Goal: Transaction & Acquisition: Purchase product/service

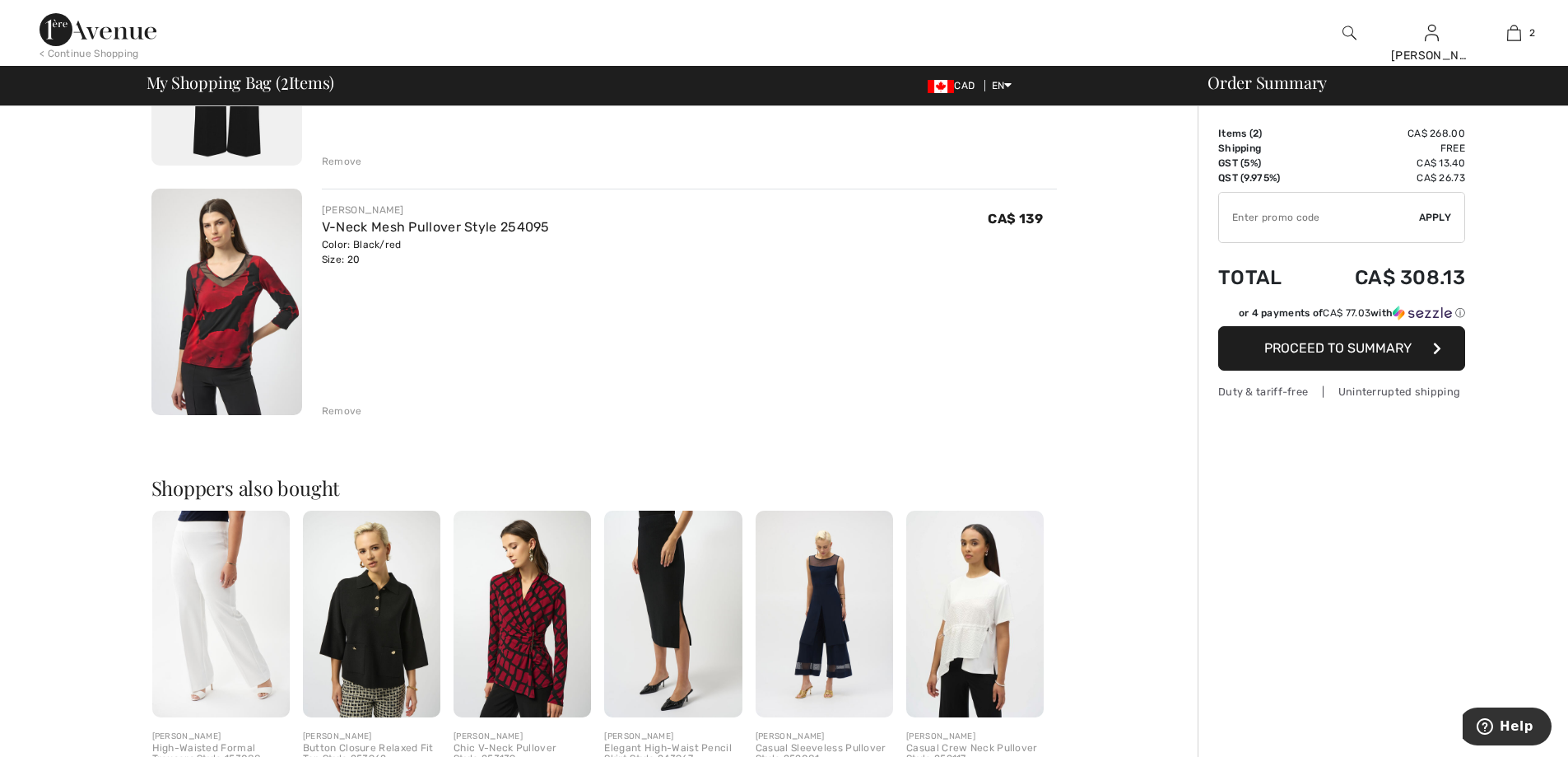
scroll to position [494, 0]
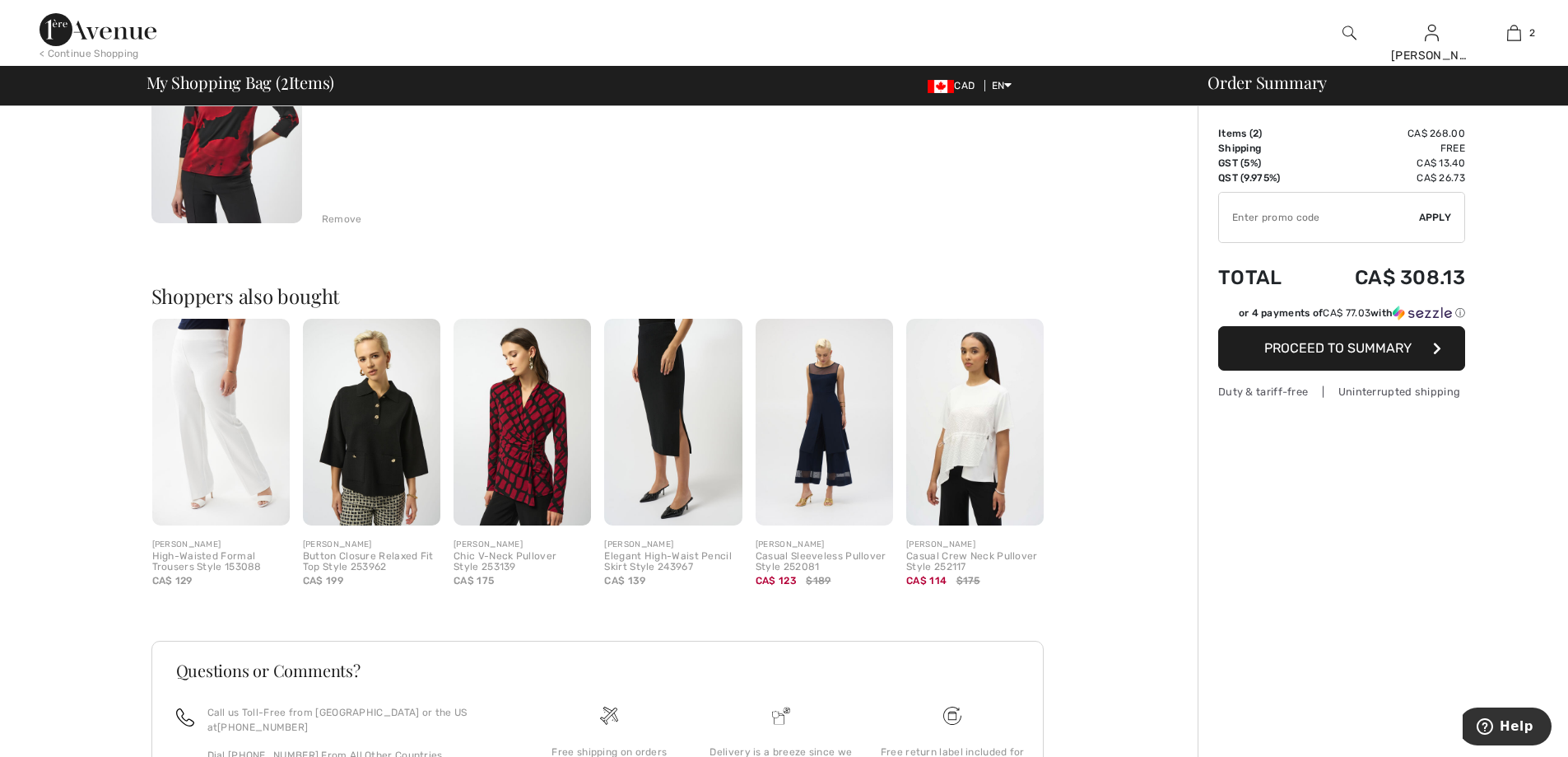
click at [548, 466] on img at bounding box center [522, 422] width 137 height 207
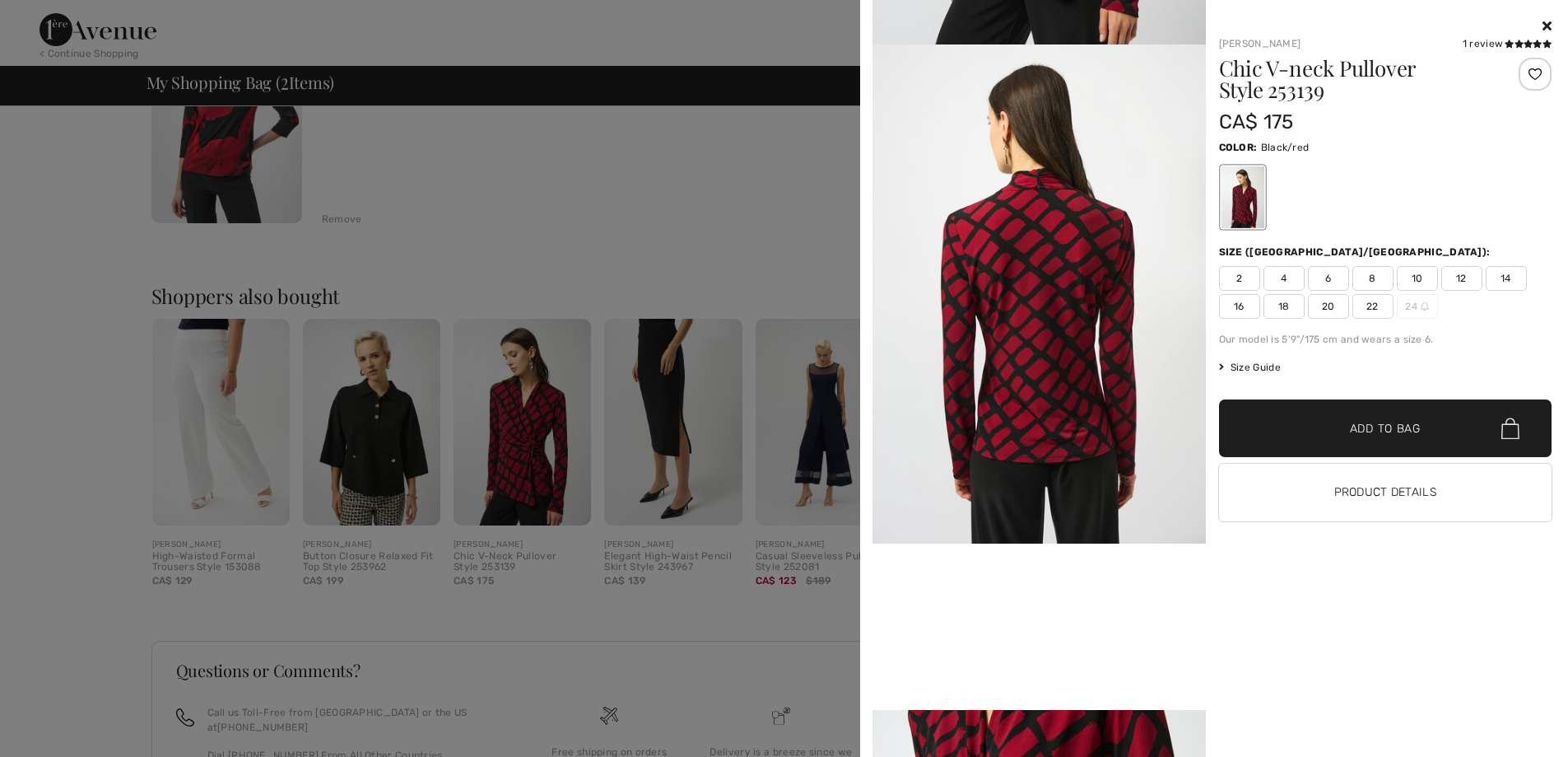
scroll to position [412, 0]
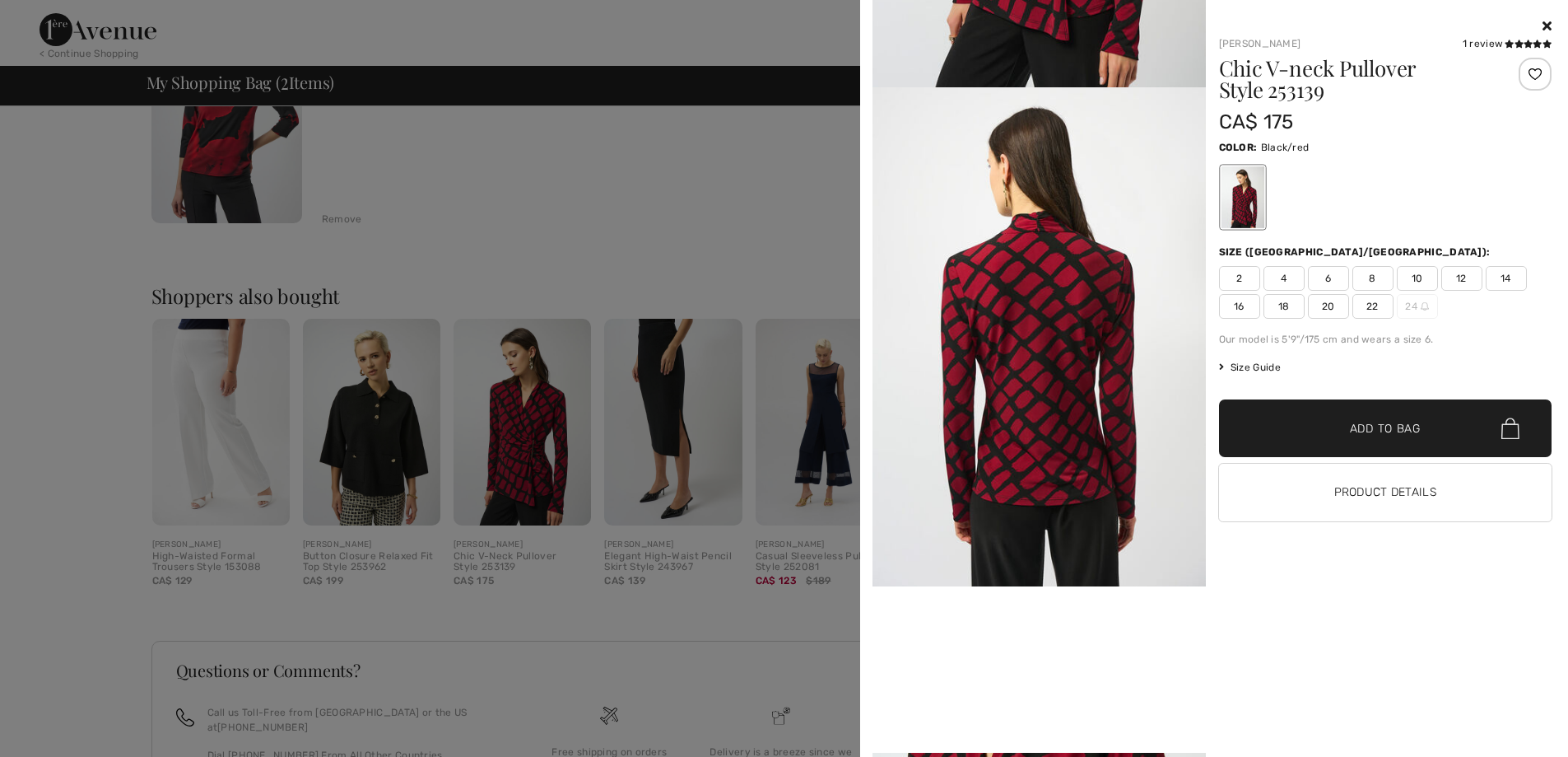
click at [694, 257] on div at bounding box center [784, 378] width 1568 height 757
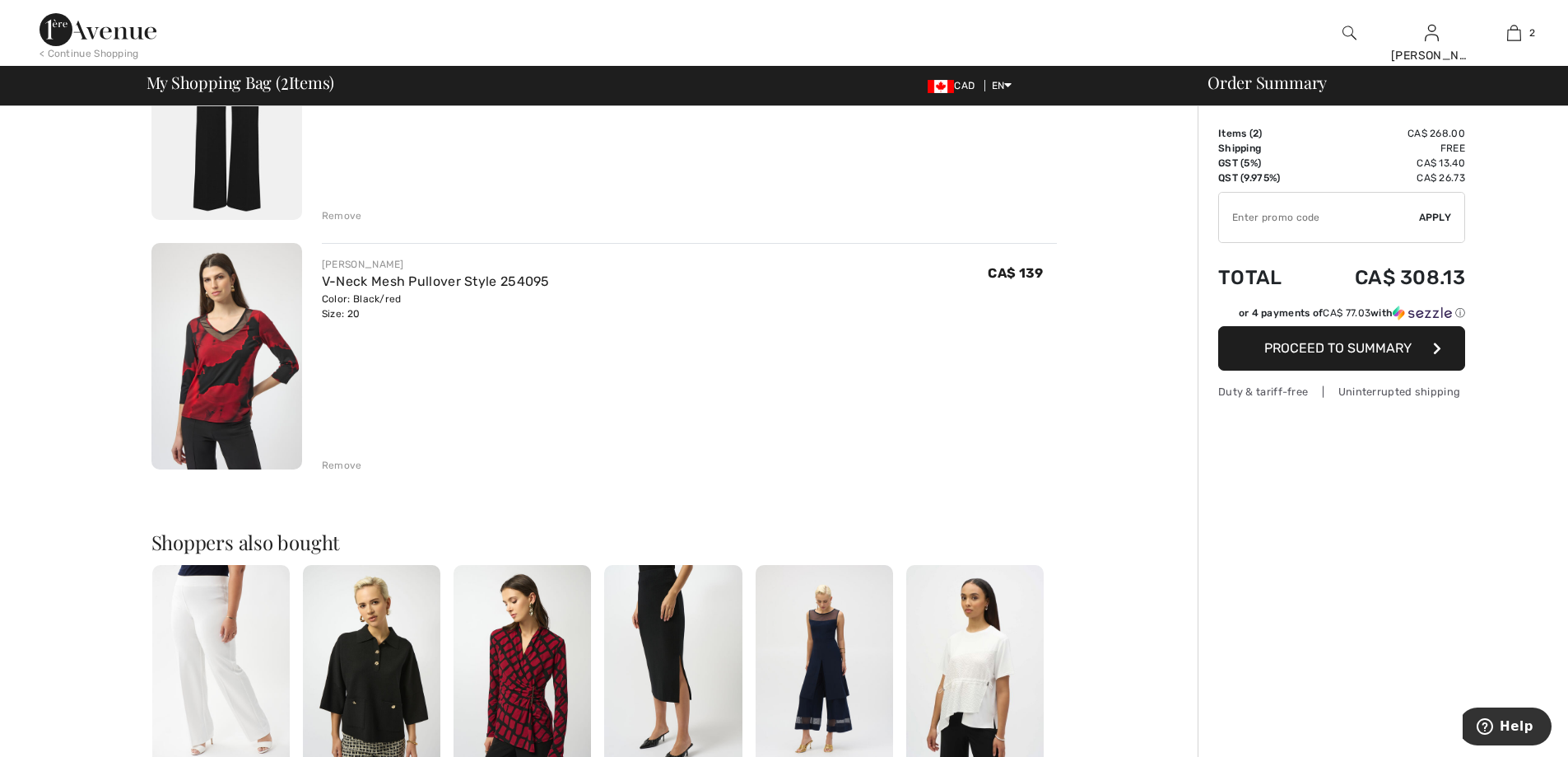
scroll to position [248, 0]
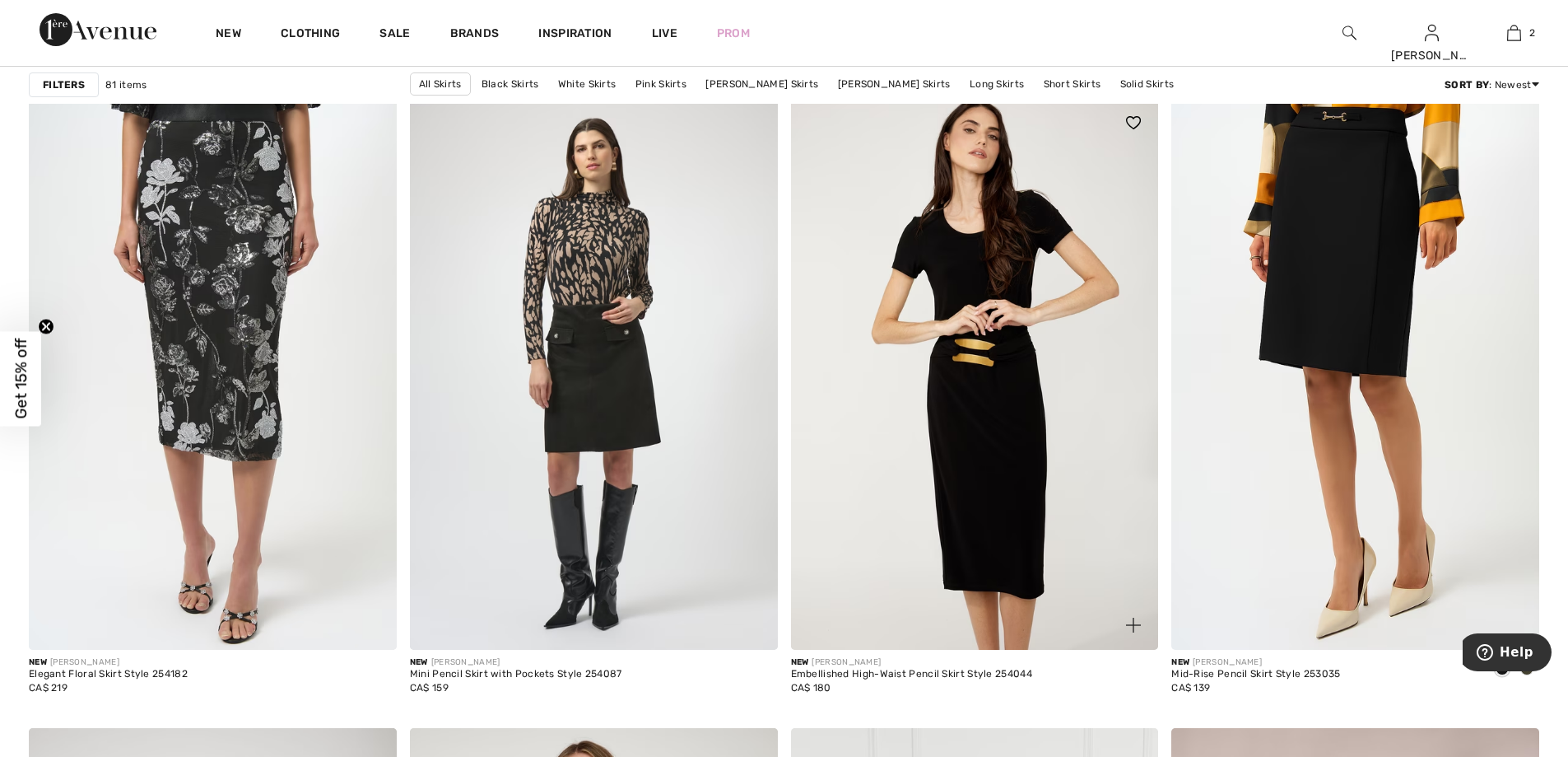
scroll to position [1565, 0]
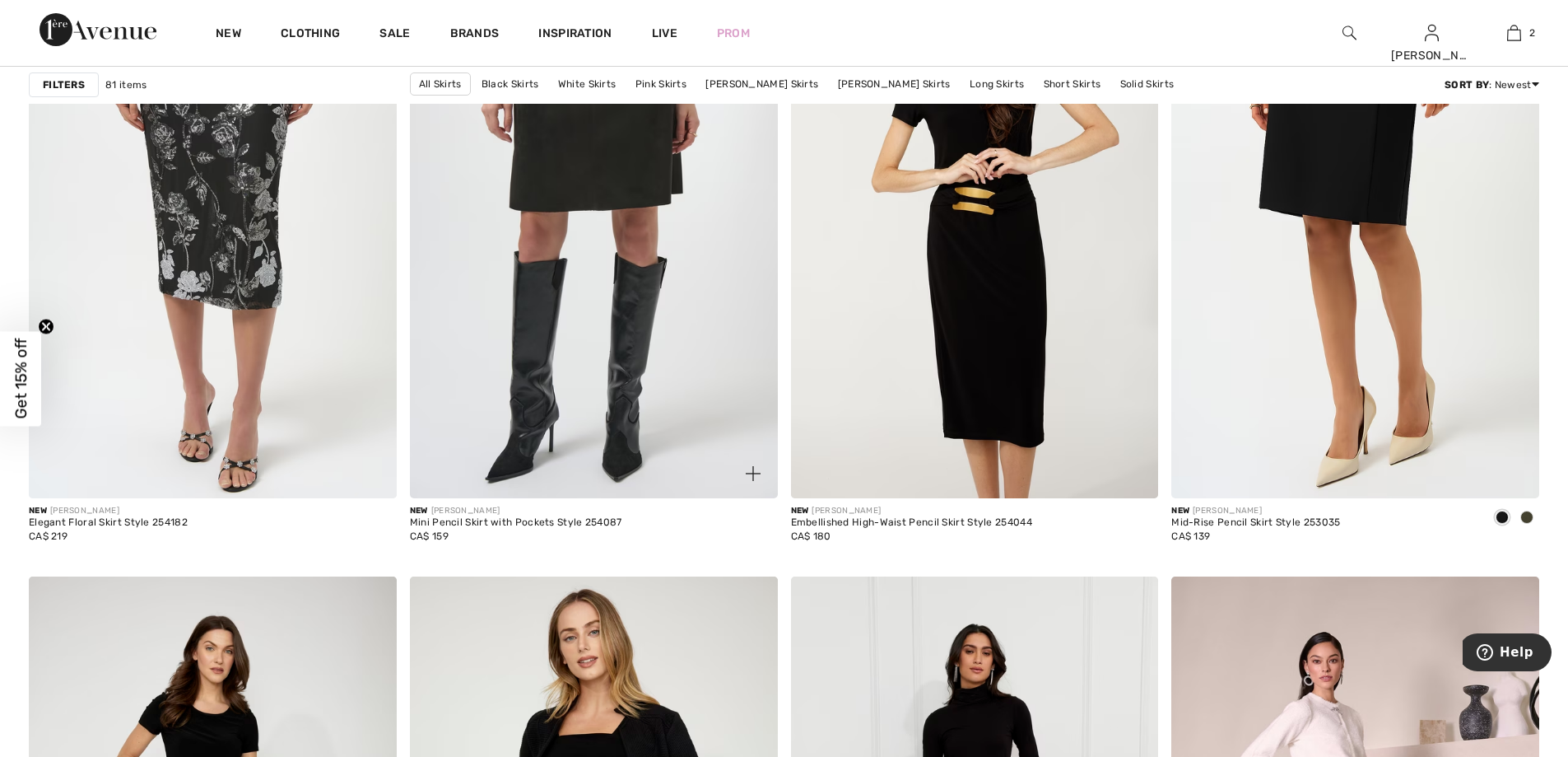
click at [590, 186] on img at bounding box center [593, 222] width 368 height 552
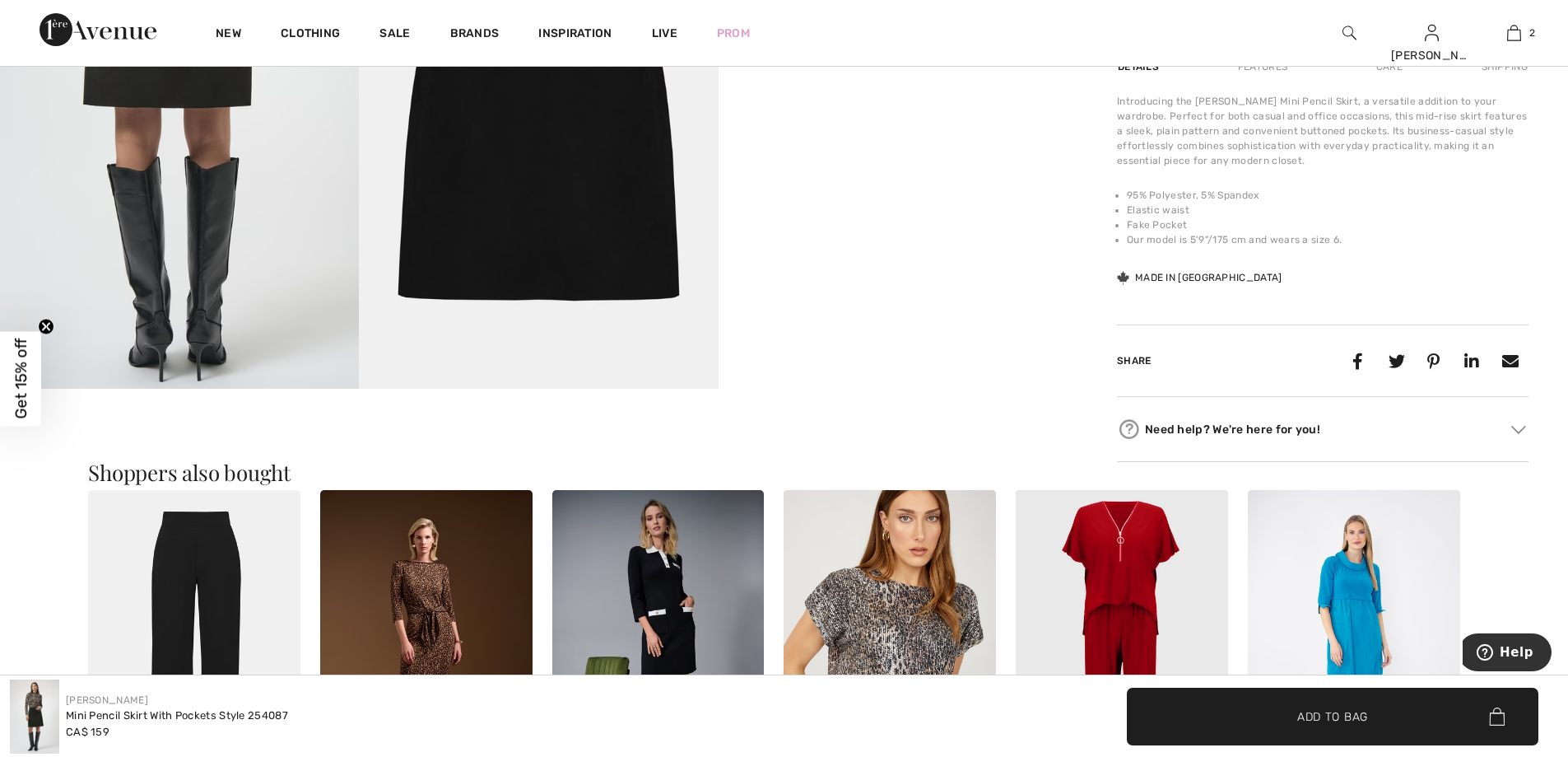
scroll to position [1236, 0]
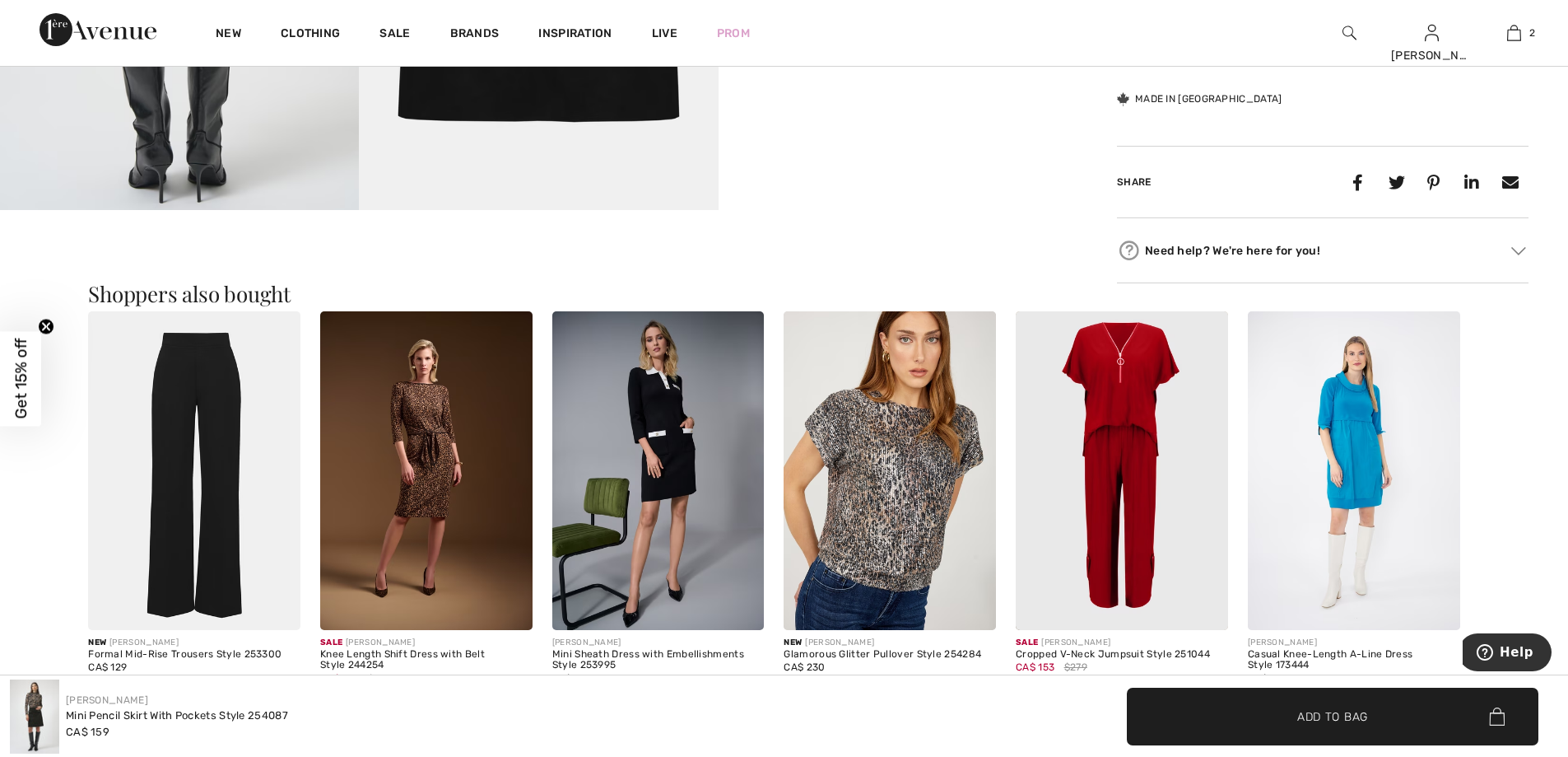
click at [668, 387] on img at bounding box center [658, 470] width 212 height 318
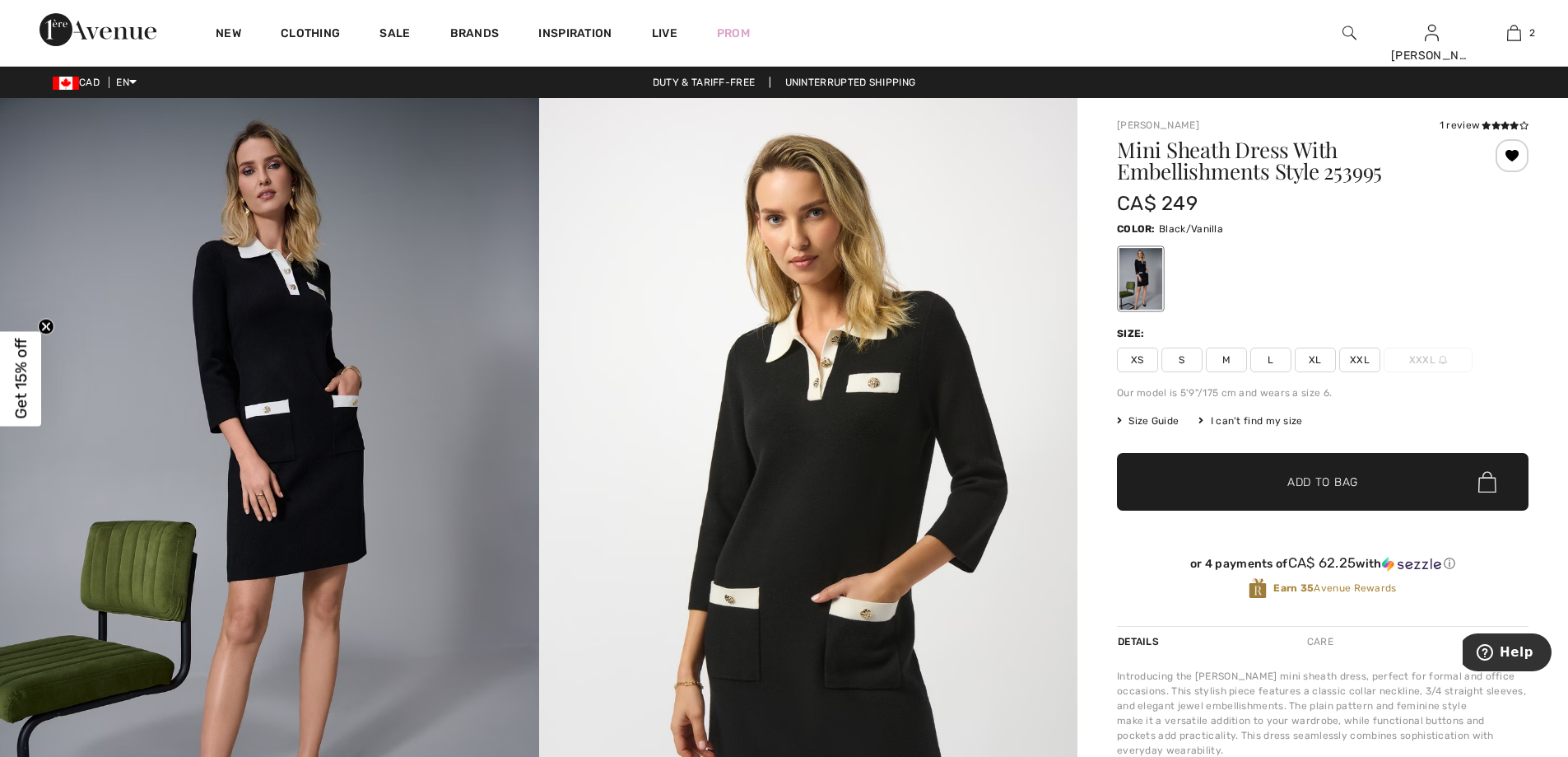
click at [1374, 363] on span "XXL" at bounding box center [1360, 361] width 41 height 25
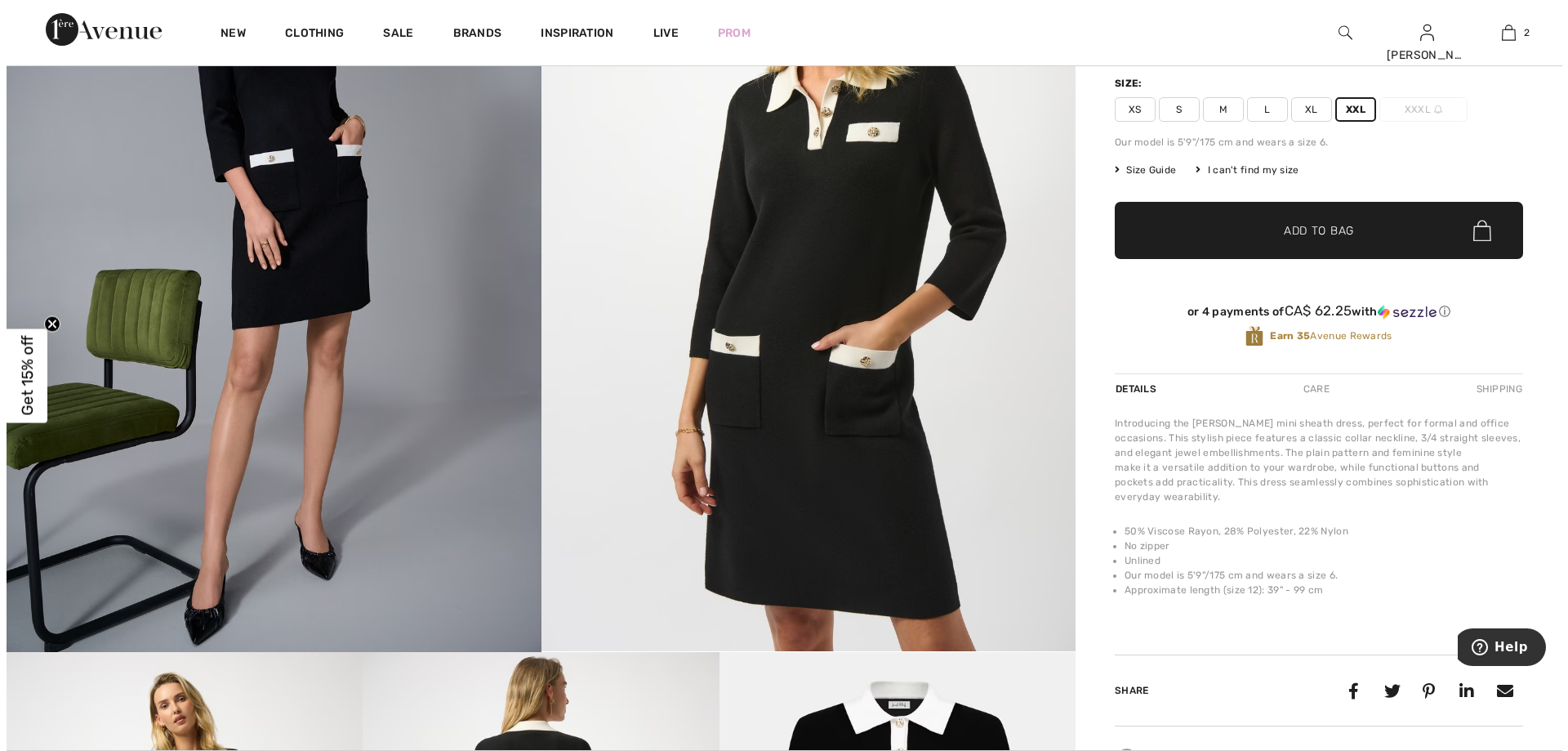
scroll to position [164, 0]
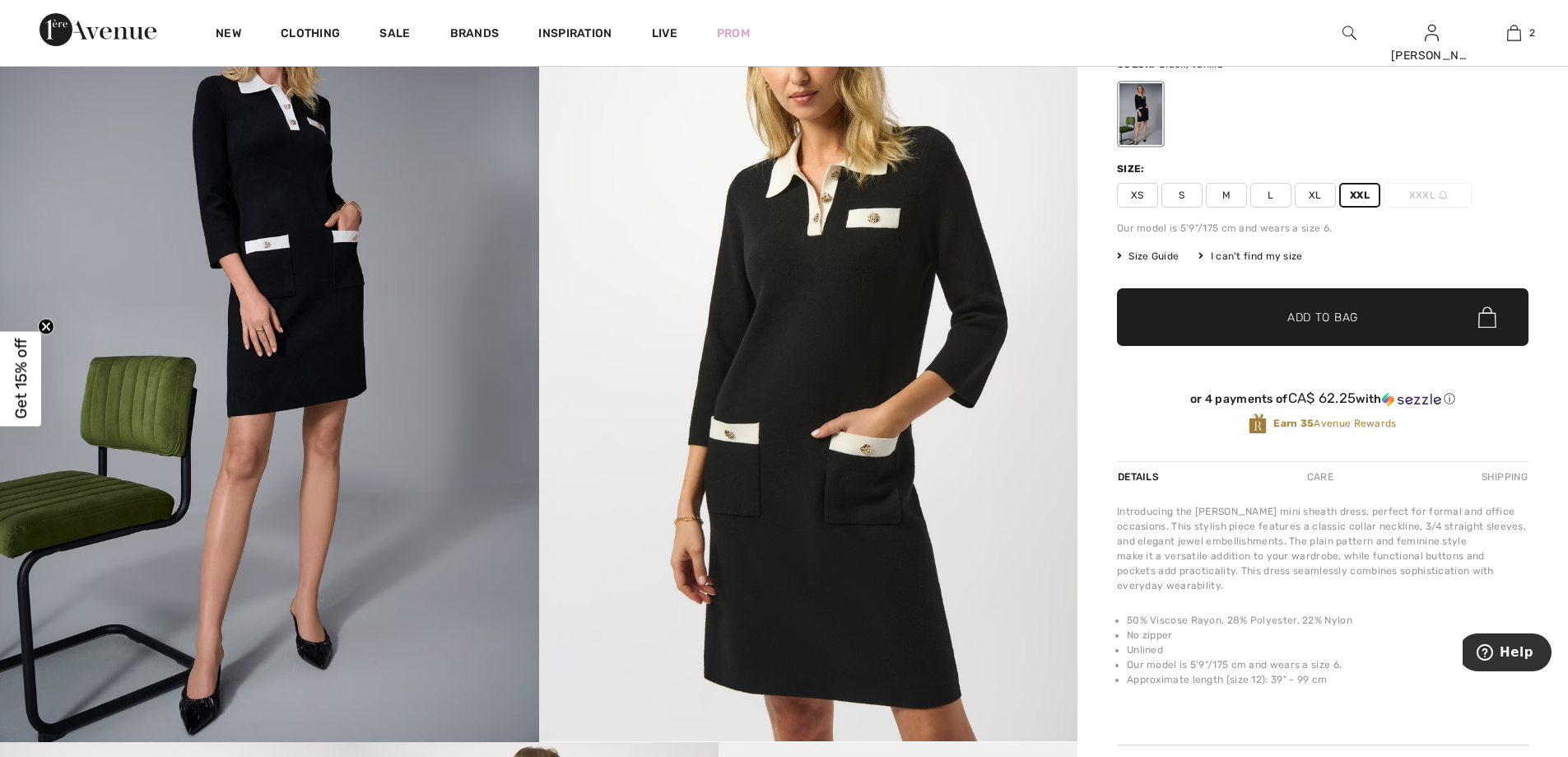
click at [863, 373] on img at bounding box center [810, 337] width 540 height 808
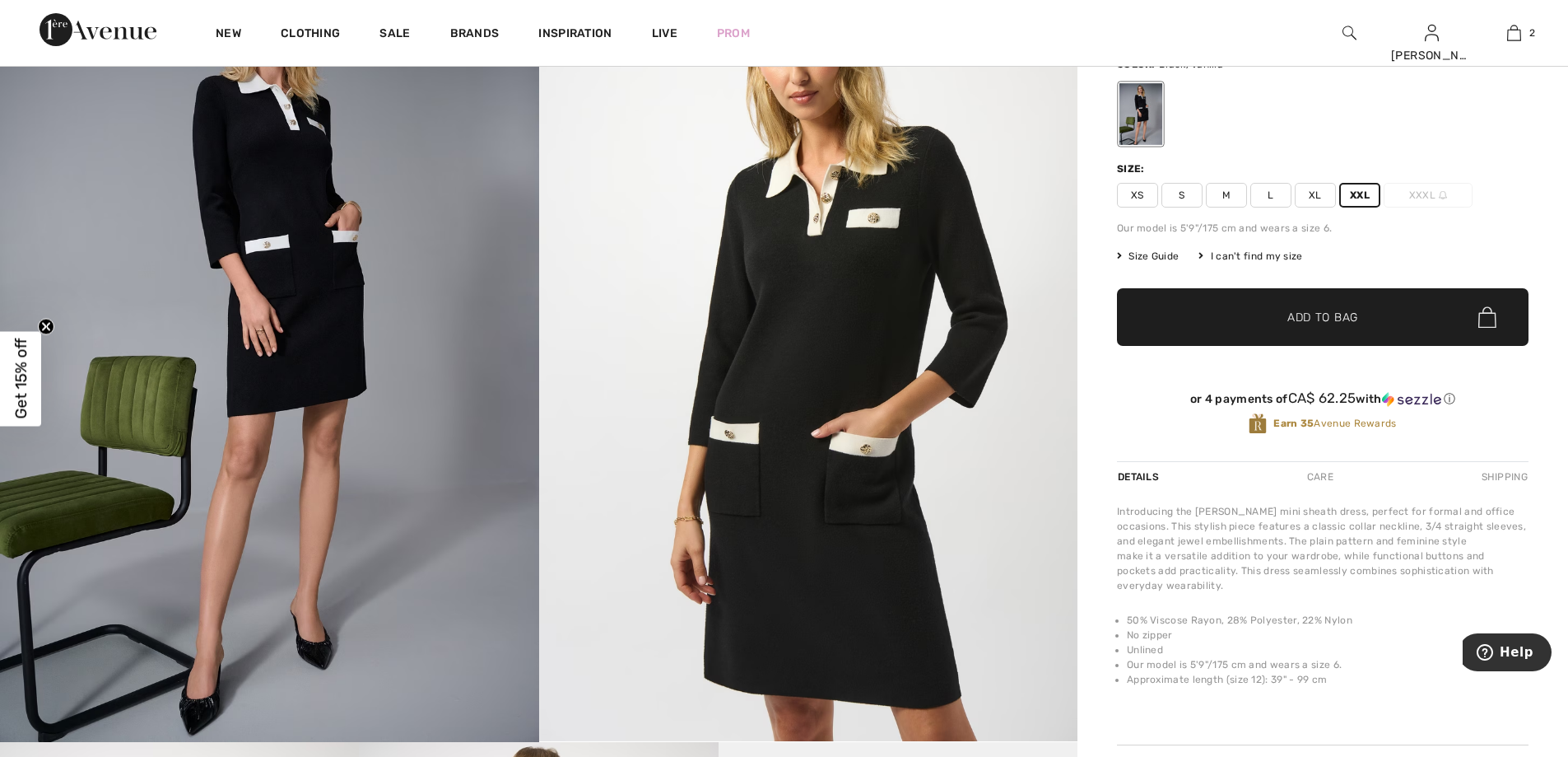
click at [759, 458] on img at bounding box center [810, 337] width 540 height 808
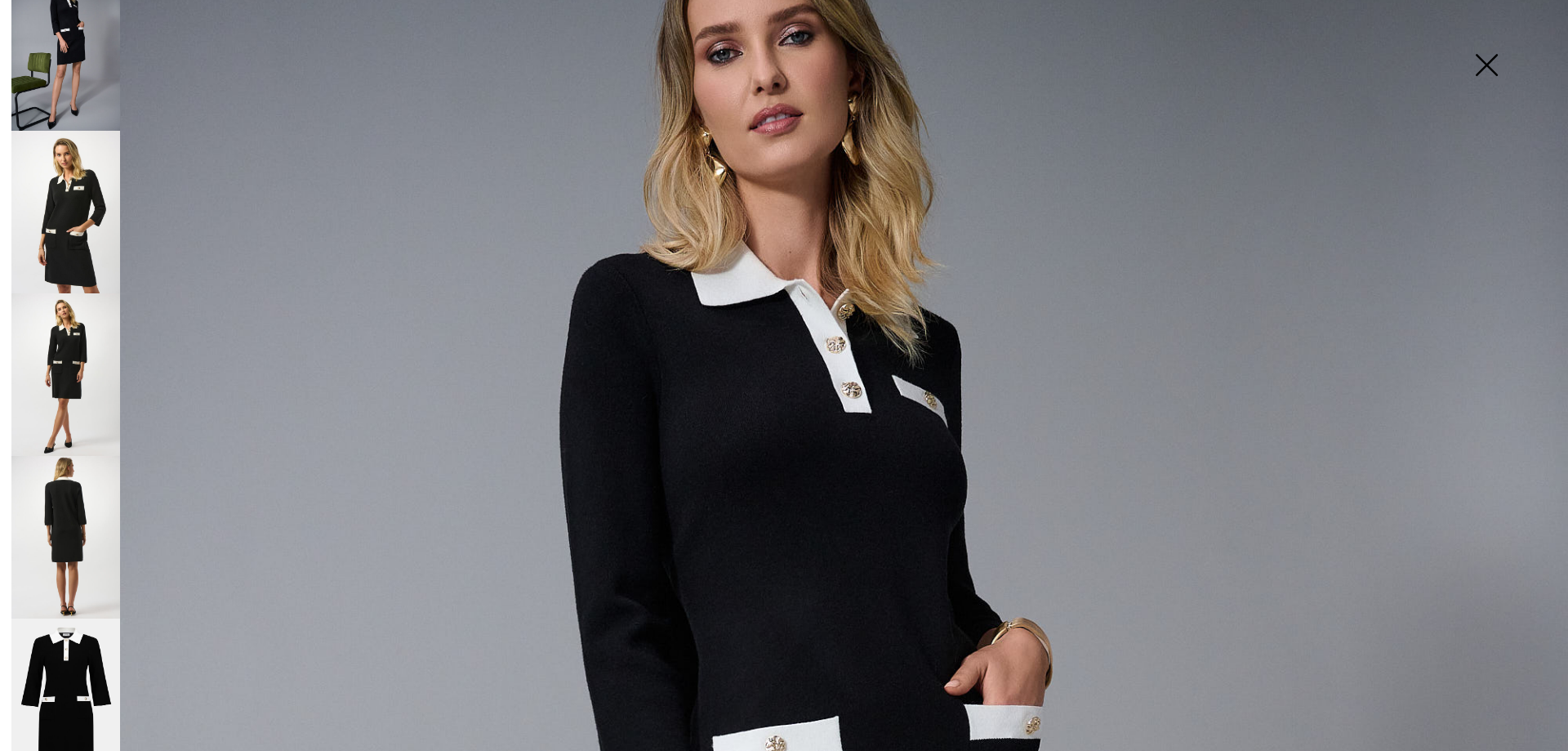
scroll to position [0, 0]
